Goal: Information Seeking & Learning: Find specific fact

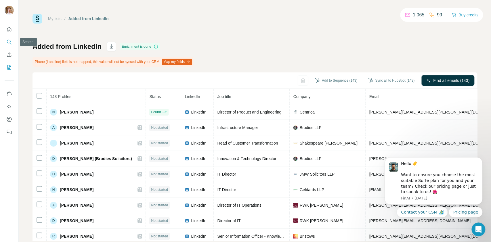
click at [10, 41] on icon "Search" at bounding box center [9, 42] width 4 height 4
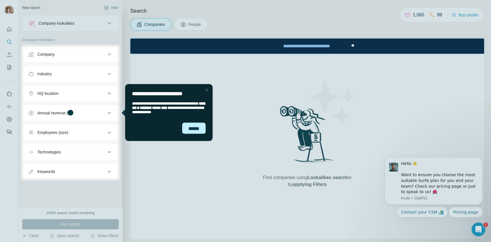
click at [194, 124] on div "******" at bounding box center [194, 129] width 24 height 12
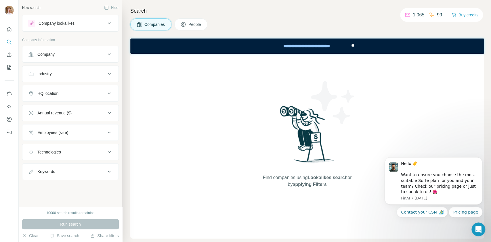
click at [65, 54] on div "Company" at bounding box center [67, 55] width 78 height 6
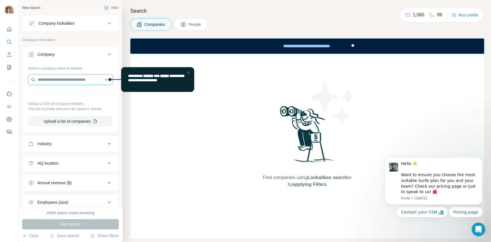
click at [52, 82] on input "text" at bounding box center [70, 80] width 85 height 10
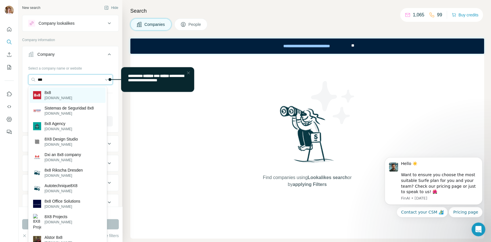
type input "***"
click at [57, 93] on p "8x8" at bounding box center [59, 93] width 28 height 6
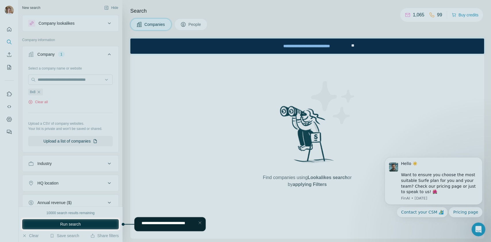
click at [341, 190] on div at bounding box center [245, 109] width 491 height 218
click at [480, 162] on div at bounding box center [245, 109] width 491 height 218
click at [66, 89] on div at bounding box center [245, 109] width 491 height 218
drag, startPoint x: 118, startPoint y: 120, endPoint x: 115, endPoint y: 169, distance: 49.3
click at [115, 169] on div at bounding box center [245, 109] width 491 height 218
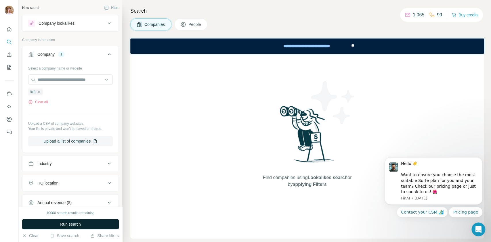
click at [85, 221] on button "Run search" at bounding box center [70, 224] width 97 height 10
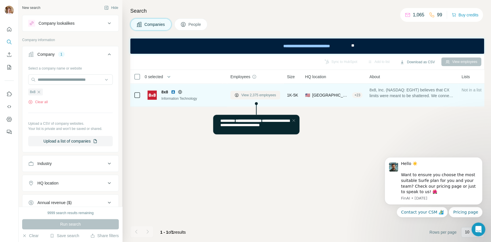
click at [264, 93] on span "View 2,375 employees" at bounding box center [258, 95] width 35 height 5
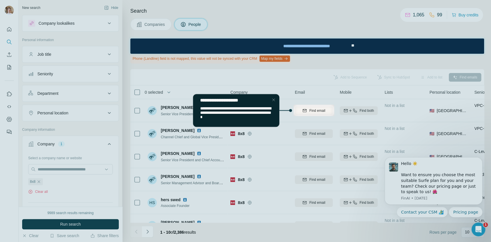
click at [274, 99] on div "Close Step" at bounding box center [273, 99] width 7 height 7
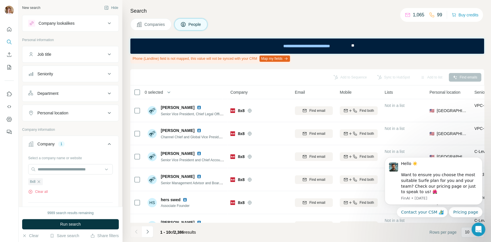
click at [69, 60] on button "Job title" at bounding box center [70, 54] width 96 height 14
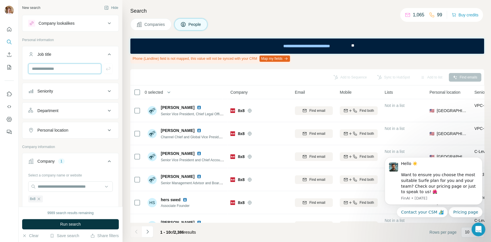
click at [63, 69] on input "text" at bounding box center [64, 69] width 73 height 10
type input "***"
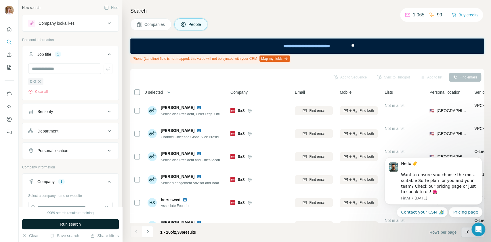
click at [66, 220] on button "Run search" at bounding box center [70, 224] width 97 height 10
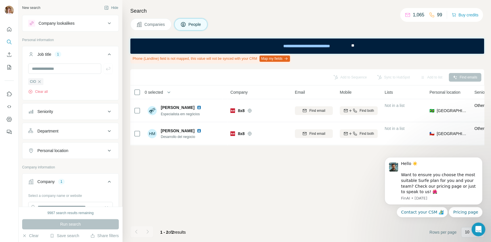
click at [106, 22] on icon at bounding box center [109, 23] width 7 height 7
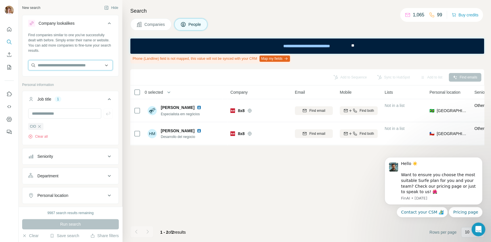
click at [71, 62] on input "text" at bounding box center [70, 65] width 85 height 10
type input "*******"
